Goal: Task Accomplishment & Management: Use online tool/utility

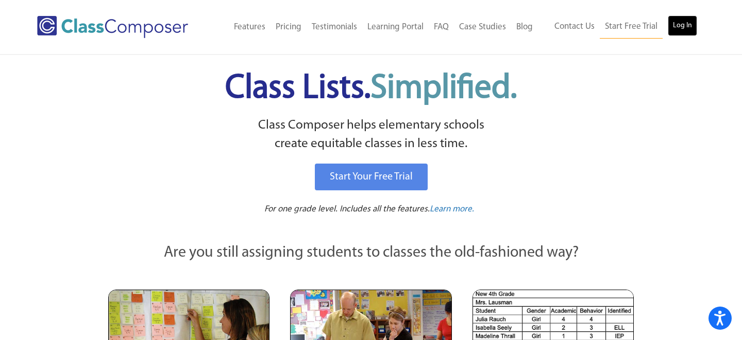
click at [670, 25] on link "Log In" at bounding box center [681, 25] width 29 height 21
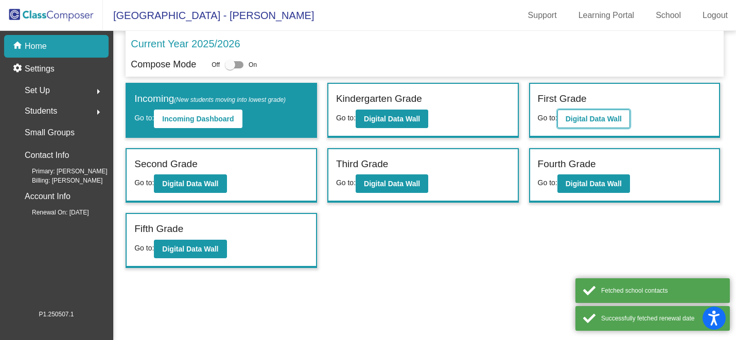
click at [594, 119] on b "Digital Data Wall" at bounding box center [594, 119] width 56 height 8
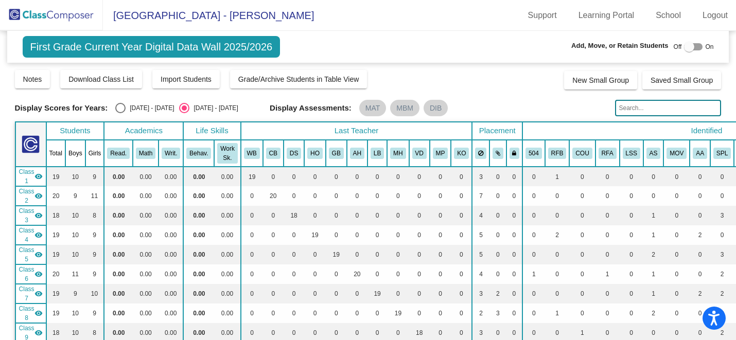
click at [150, 105] on div "2024 - 2025" at bounding box center [150, 108] width 48 height 9
click at [120, 113] on input "2024 - 2025" at bounding box center [120, 113] width 1 height 1
radio input "true"
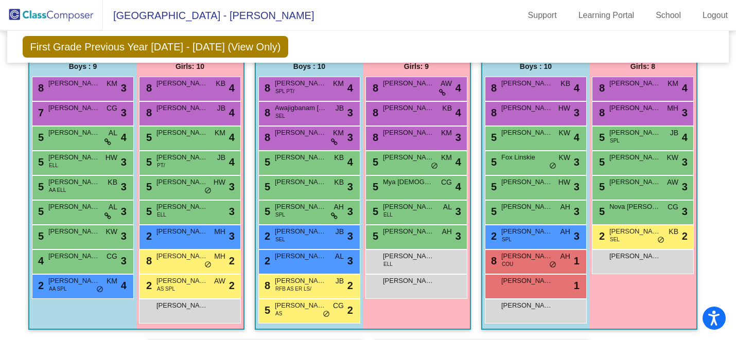
scroll to position [1065, 0]
